Goal: Contribute content

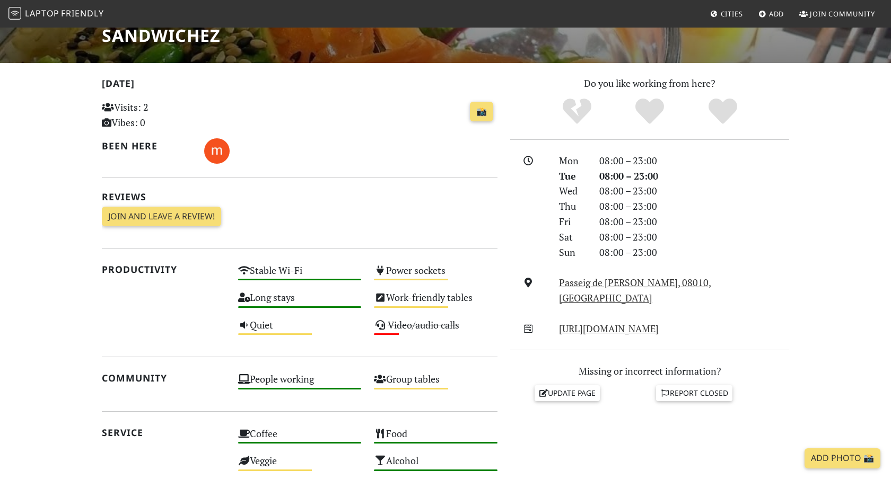
scroll to position [187, 0]
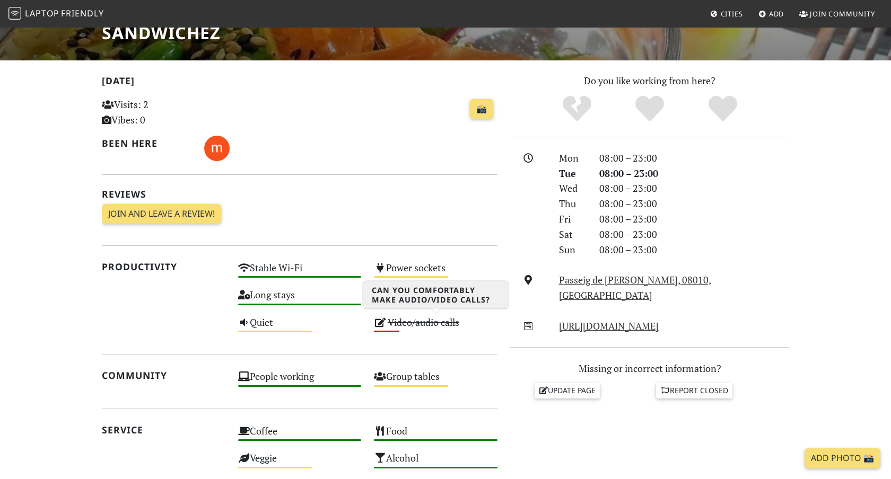
click at [405, 321] on s "Video/audio calls" at bounding box center [424, 322] width 72 height 13
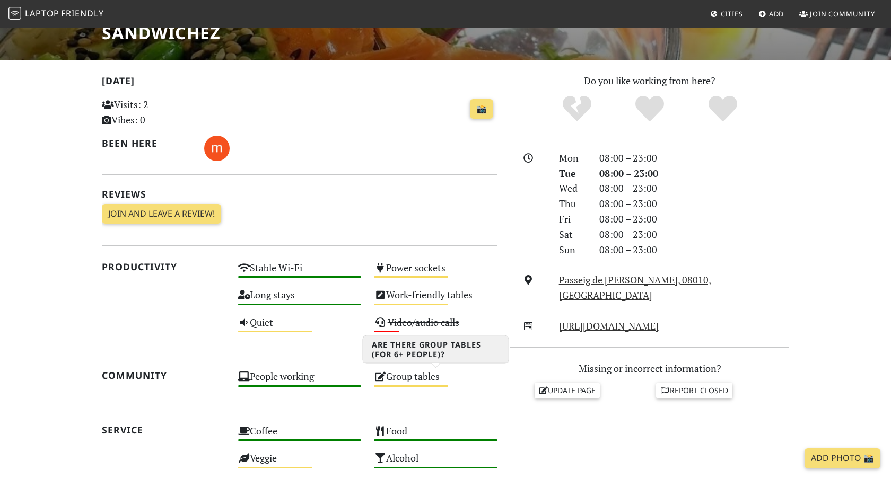
click at [419, 387] on div "Group tables Medium" at bounding box center [435, 381] width 136 height 27
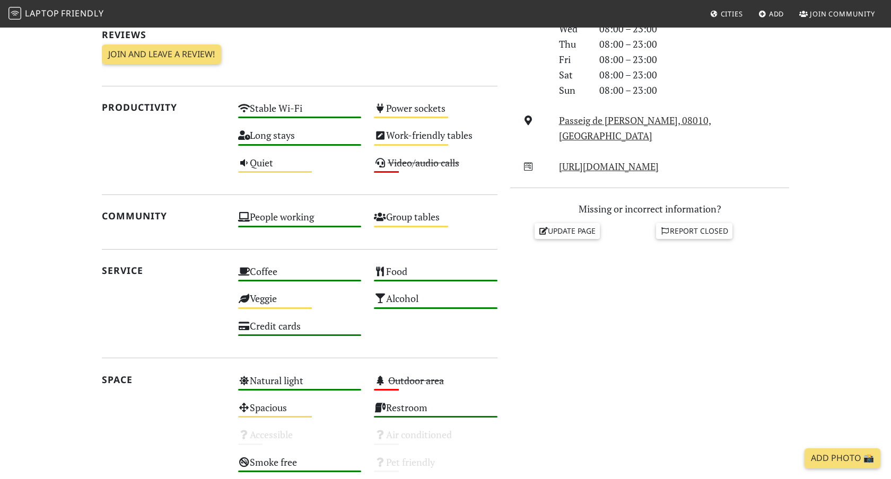
scroll to position [347, 0]
